Goal: Task Accomplishment & Management: Use online tool/utility

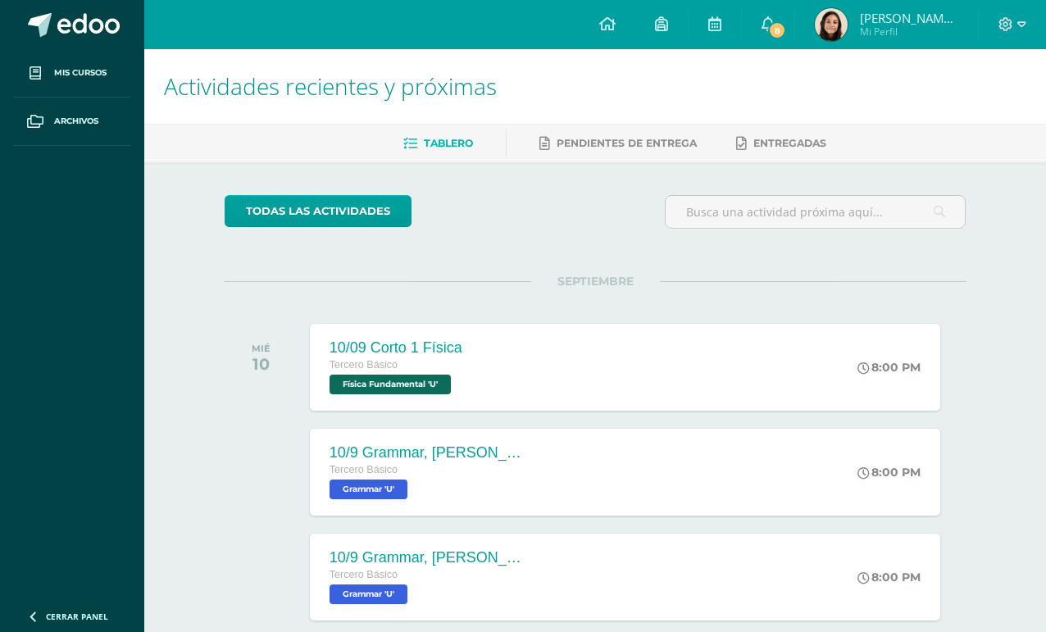
click at [771, 29] on icon at bounding box center [767, 23] width 13 height 15
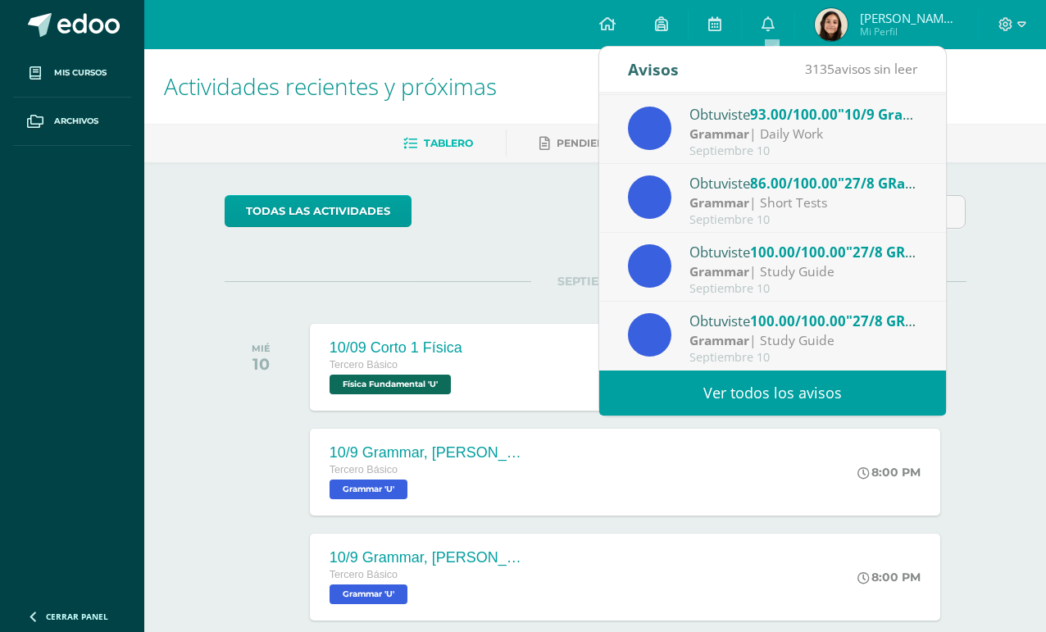
scroll to position [273, 0]
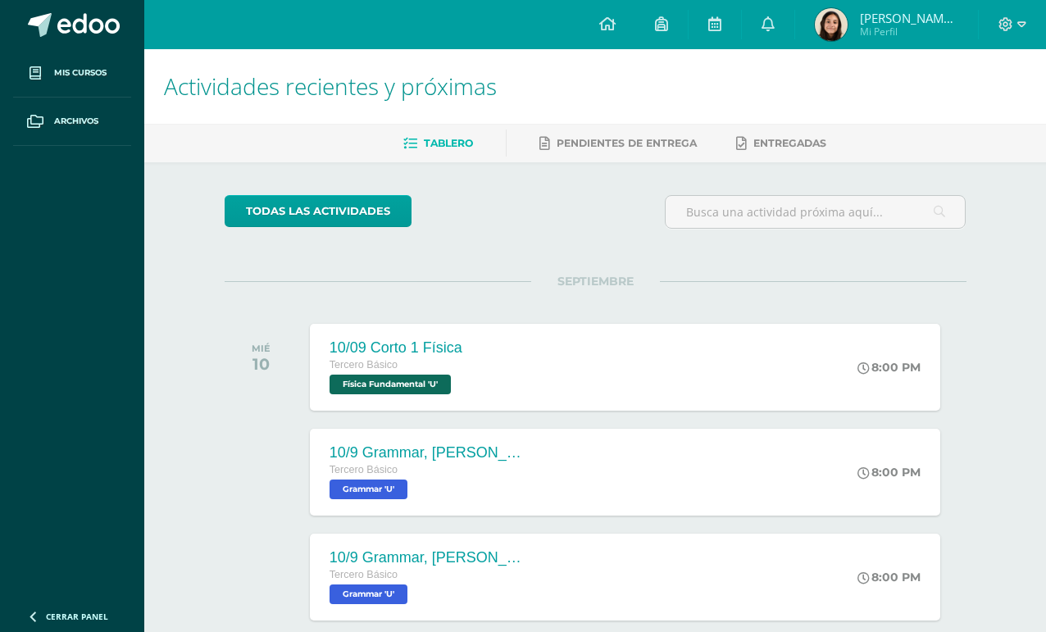
click at [963, 370] on div "MIÉ 10 10/09 Corto 1 Física [PERSON_NAME] Básico Física Fundamental 'U' 8:00 PM…" at bounding box center [596, 367] width 742 height 92
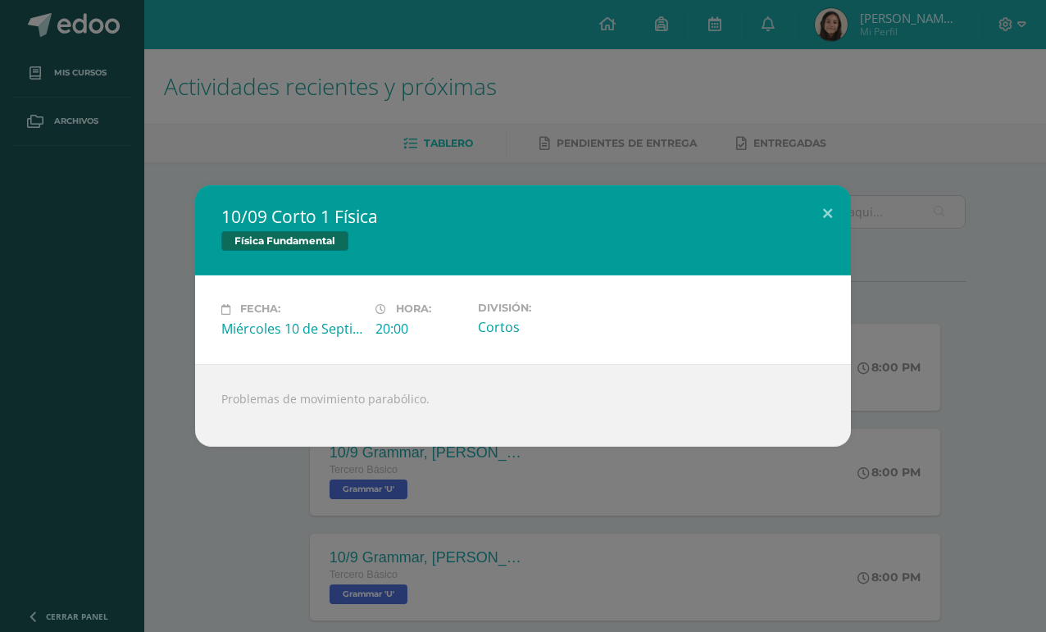
click at [820, 194] on button at bounding box center [827, 213] width 47 height 56
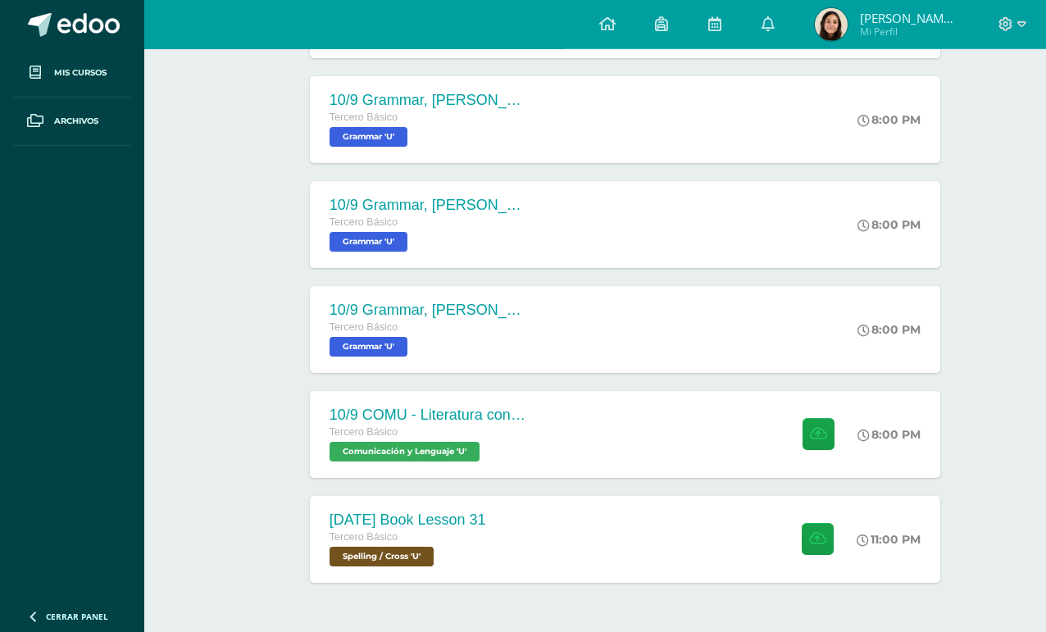
scroll to position [352, 0]
click at [774, 31] on icon at bounding box center [767, 23] width 13 height 15
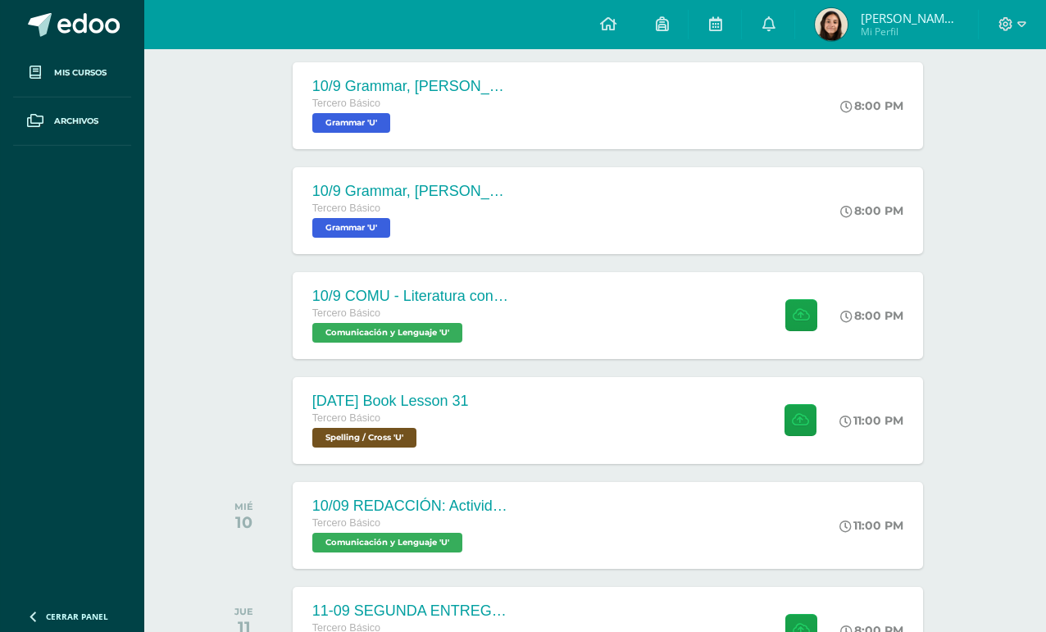
scroll to position [471, 39]
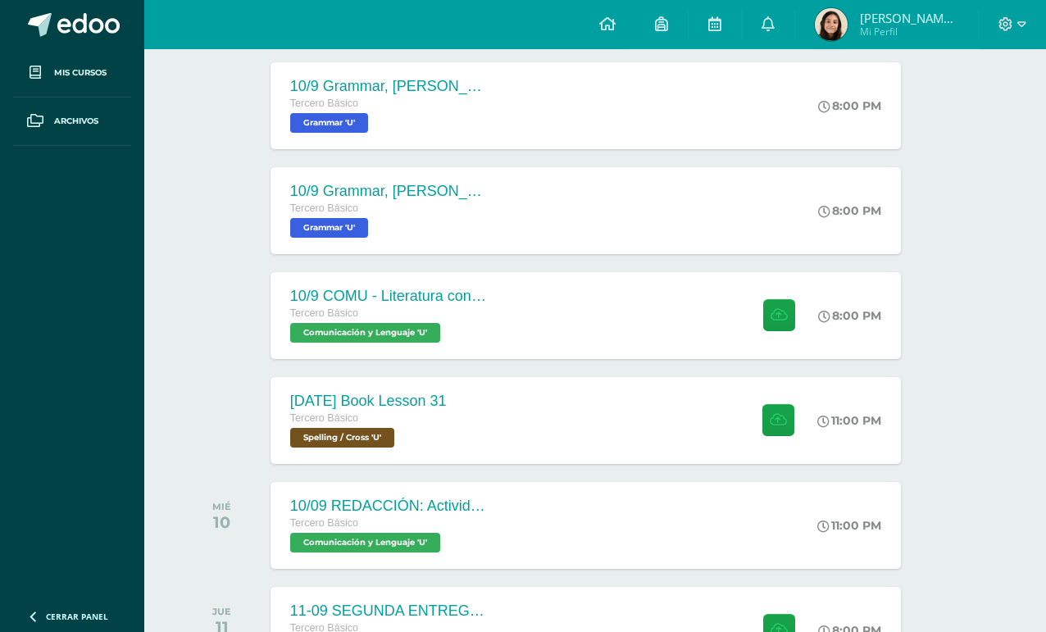
click at [653, 433] on div "[DATE] Book Lesson 31 [PERSON_NAME] Básico Spelling / Cross 'U' 11:00 PM [DATE]…" at bounding box center [585, 420] width 630 height 87
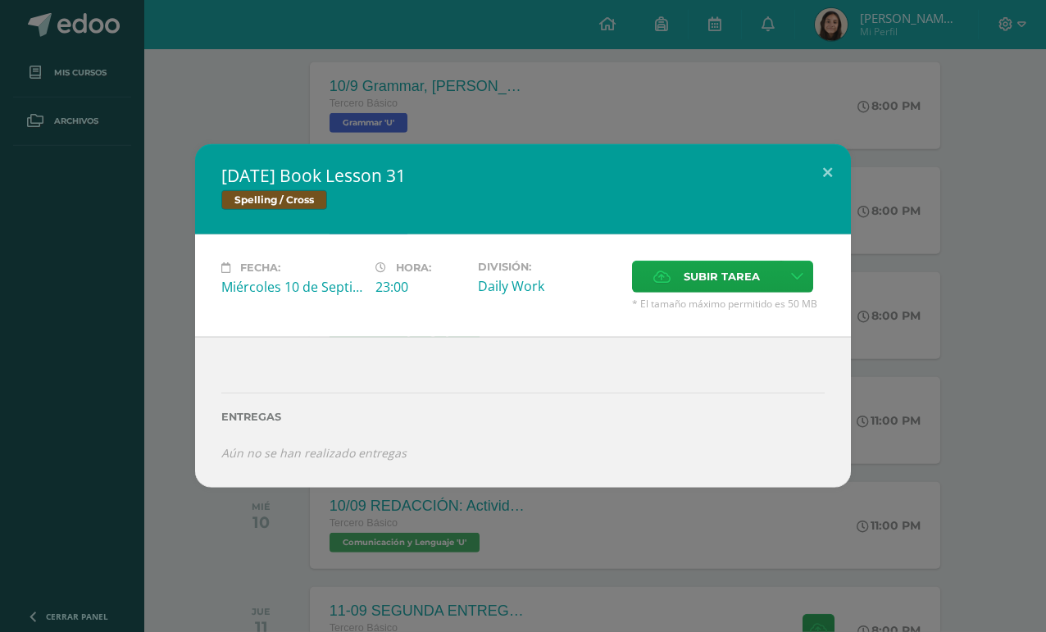
click at [671, 293] on label "Subir tarea" at bounding box center [706, 277] width 149 height 32
click at [0, 0] on input "Subir tarea" at bounding box center [0, 0] width 0 height 0
click at [729, 292] on span "Subir tarea" at bounding box center [721, 276] width 76 height 30
click at [0, 0] on input "Subir tarea" at bounding box center [0, 0] width 0 height 0
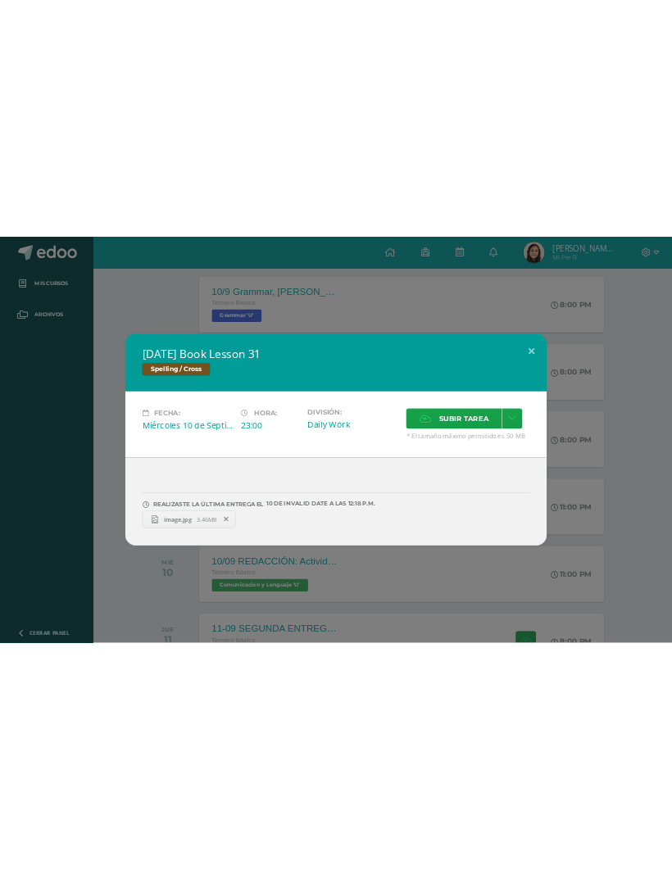
scroll to position [350, 0]
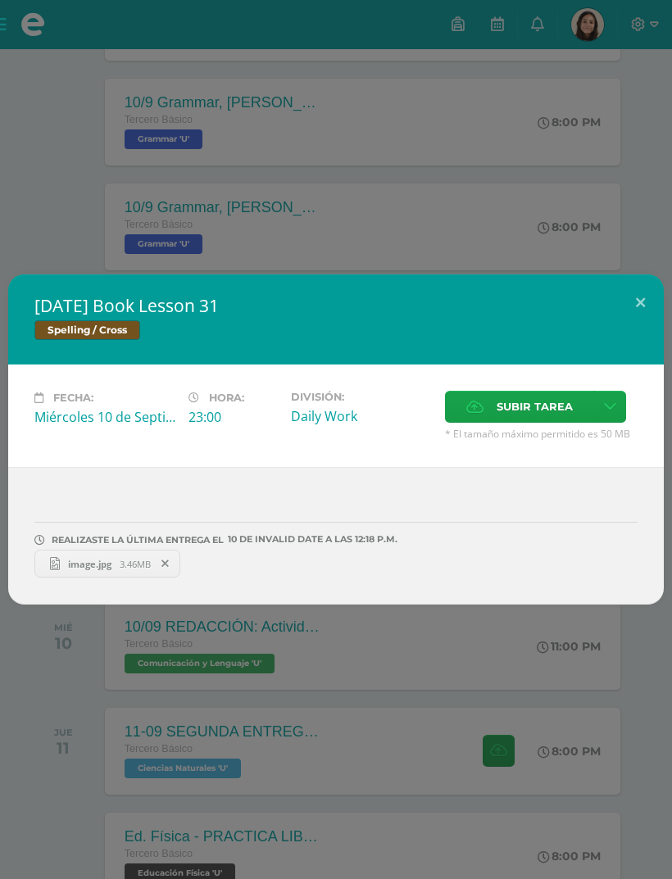
click at [520, 542] on div "REALIZASTE LA ÚLTIMA ENTREGA EL 10 DE Invalid Date A LAS 12:18 P.M." at bounding box center [335, 526] width 603 height 39
click at [522, 422] on span "Subir tarea" at bounding box center [535, 407] width 76 height 30
click at [0, 0] on input "Subir tarea" at bounding box center [0, 0] width 0 height 0
click at [522, 422] on span "Subir tarea" at bounding box center [535, 407] width 76 height 30
click at [0, 0] on input "Subir tarea" at bounding box center [0, 0] width 0 height 0
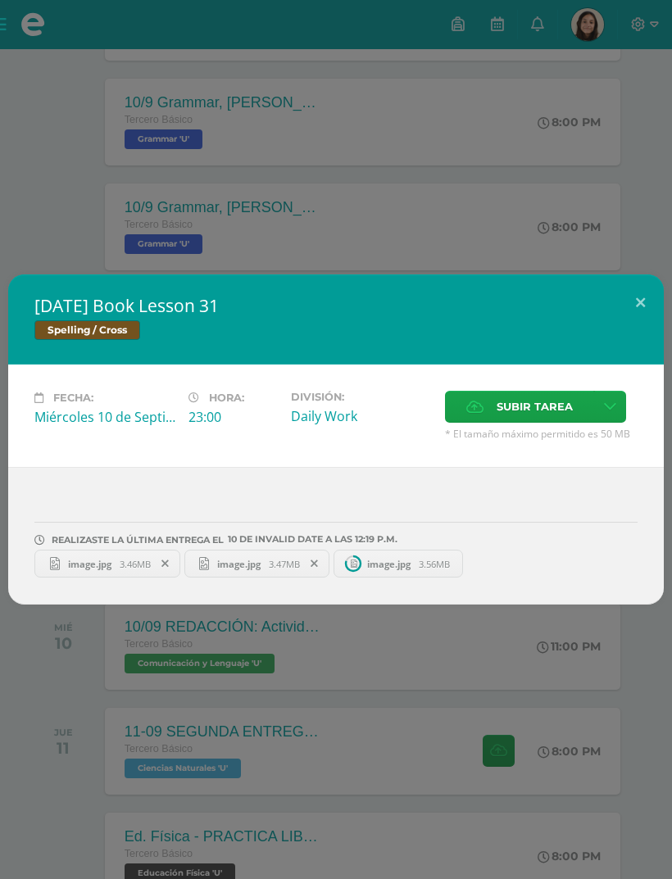
click at [541, 422] on span "Subir tarea" at bounding box center [535, 407] width 76 height 30
click at [0, 0] on input "Subir tarea" at bounding box center [0, 0] width 0 height 0
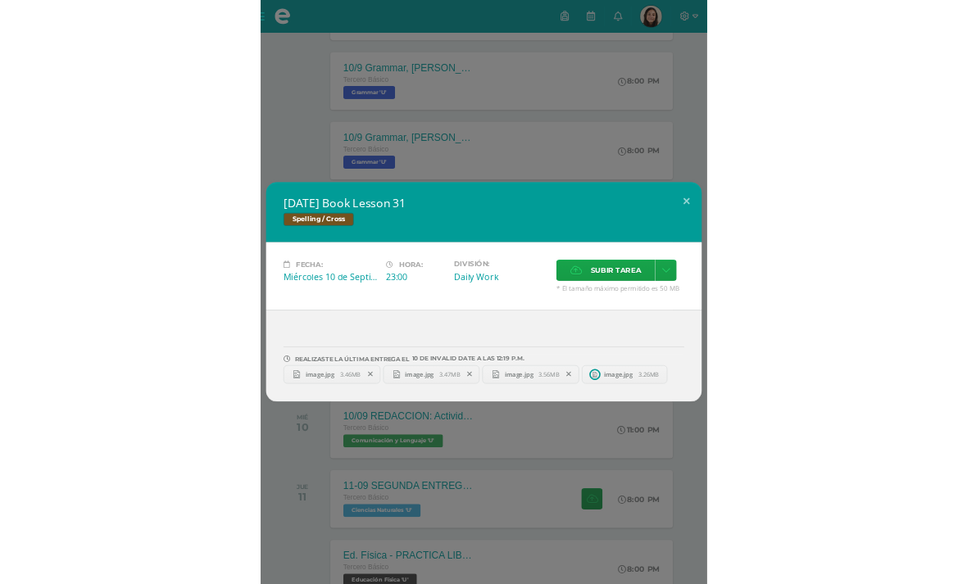
scroll to position [497, 0]
